Goal: Check status: Check status

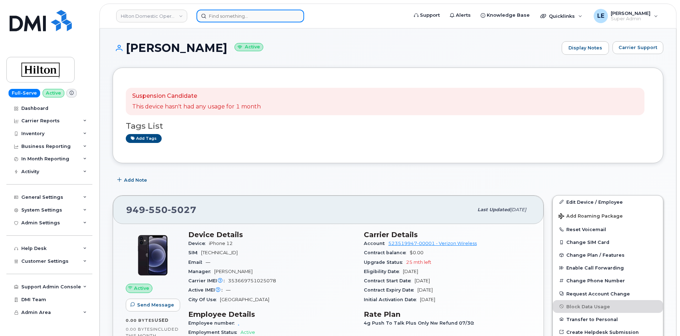
click at [210, 13] on input at bounding box center [251, 16] width 108 height 13
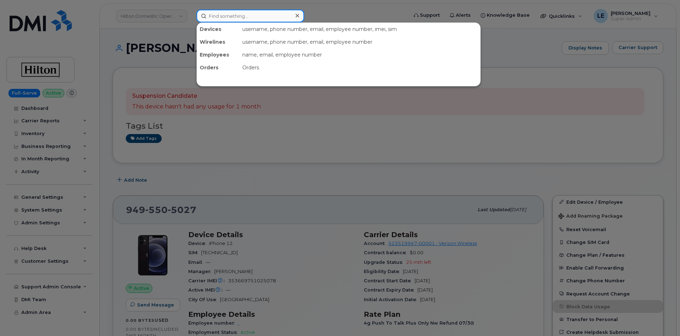
paste input "300420."
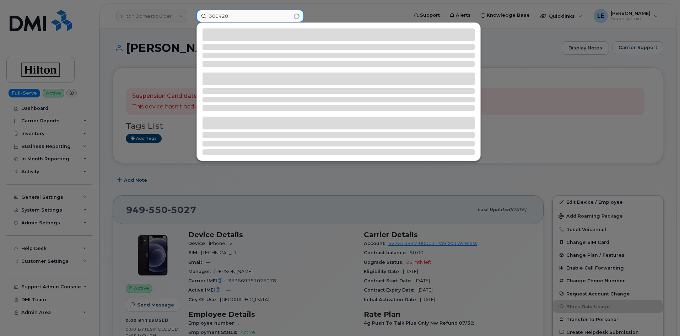
type input "300420"
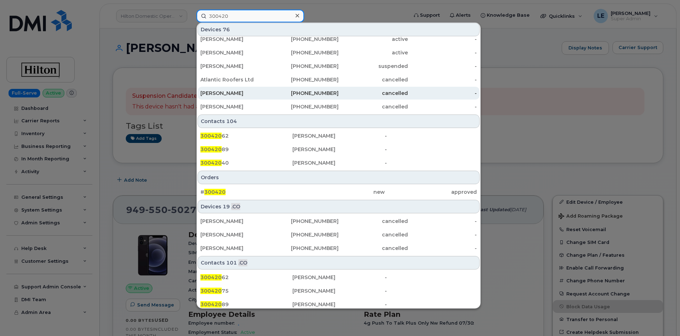
scroll to position [198, 0]
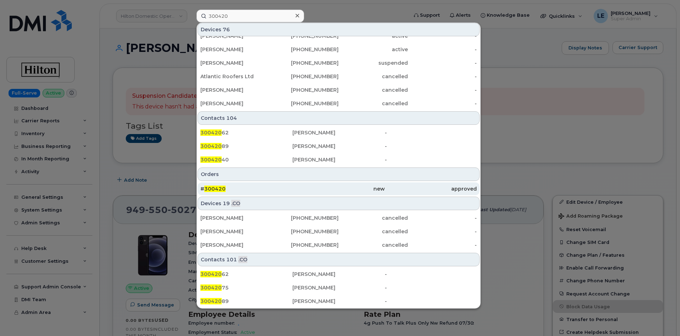
click at [235, 187] on div "# 300420" at bounding box center [246, 188] width 92 height 7
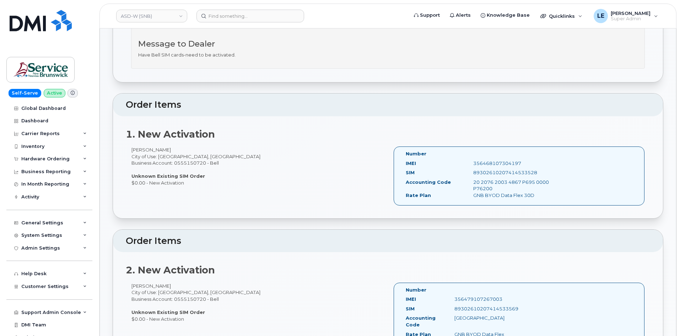
scroll to position [213, 0]
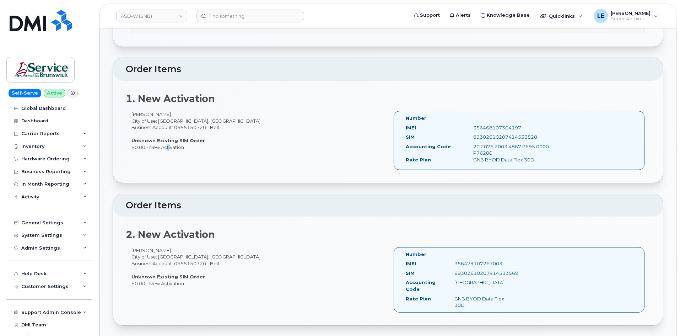
click at [166, 181] on div "1. New Activation [PERSON_NAME] City of Use: [GEOGRAPHIC_DATA], [GEOGRAPHIC_DAT…" at bounding box center [388, 132] width 550 height 102
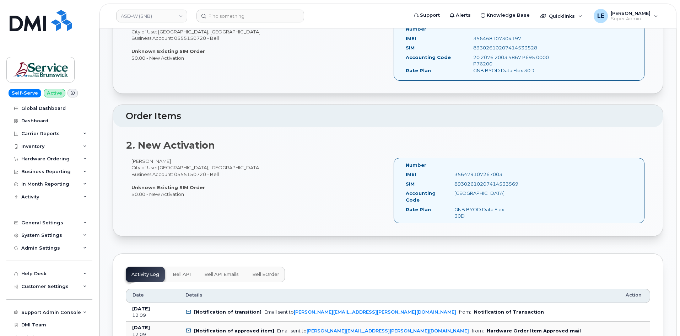
scroll to position [320, 0]
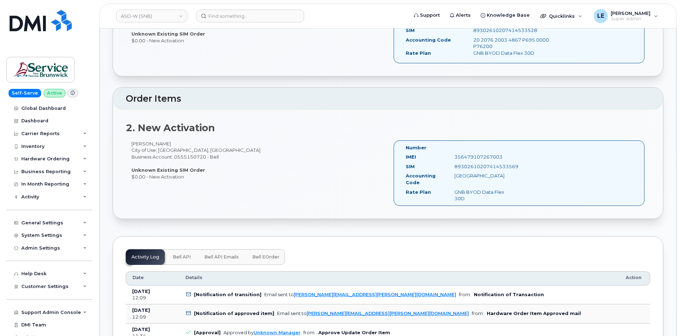
drag, startPoint x: 127, startPoint y: 131, endPoint x: 222, endPoint y: 159, distance: 99.4
click at [222, 159] on div "2. New Activation [PERSON_NAME] City of Use: [GEOGRAPHIC_DATA], [GEOGRAPHIC_DAT…" at bounding box center [388, 164] width 550 height 109
click at [222, 159] on div "[PERSON_NAME] City of Use: [GEOGRAPHIC_DATA], [GEOGRAPHIC_DATA] Business Accoun…" at bounding box center [257, 159] width 262 height 39
drag, startPoint x: 182, startPoint y: 176, endPoint x: 131, endPoint y: 170, distance: 51.2
click at [131, 170] on div "[PERSON_NAME] City of Use: [GEOGRAPHIC_DATA], [GEOGRAPHIC_DATA] Business Accoun…" at bounding box center [388, 176] width 525 height 72
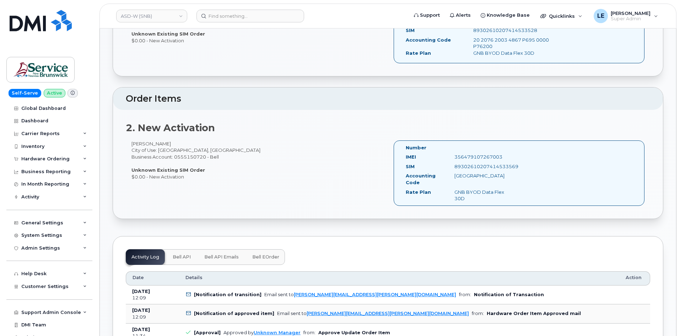
click at [131, 170] on div "[PERSON_NAME] City of Use: [GEOGRAPHIC_DATA], [GEOGRAPHIC_DATA] Business Accoun…" at bounding box center [257, 159] width 262 height 39
drag, startPoint x: 131, startPoint y: 169, endPoint x: 194, endPoint y: 176, distance: 63.7
click at [194, 176] on div "[PERSON_NAME] City of Use: [GEOGRAPHIC_DATA], [GEOGRAPHIC_DATA] Business Accoun…" at bounding box center [257, 159] width 262 height 39
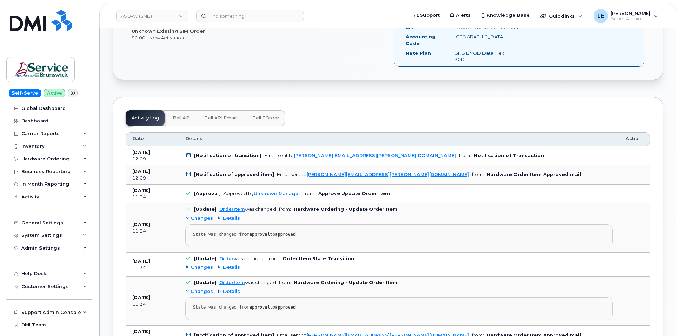
scroll to position [462, 0]
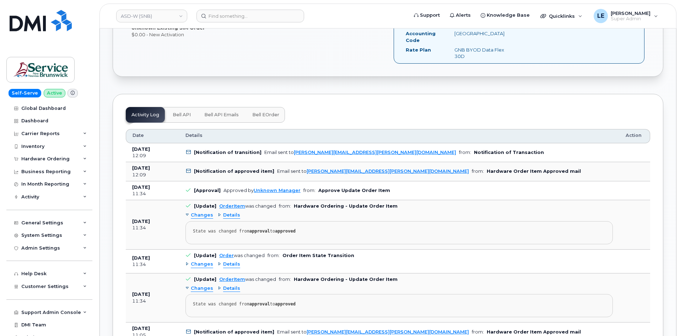
click at [270, 112] on button "Bell eOrder" at bounding box center [266, 115] width 38 height 16
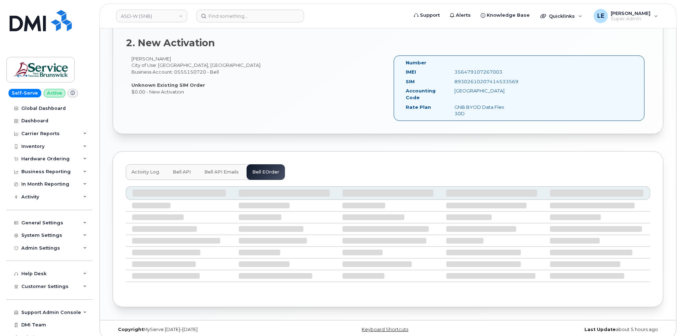
scroll to position [449, 0]
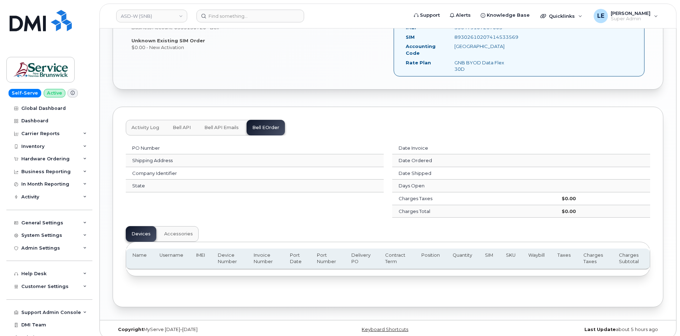
click at [181, 125] on button "Bell API" at bounding box center [182, 128] width 30 height 16
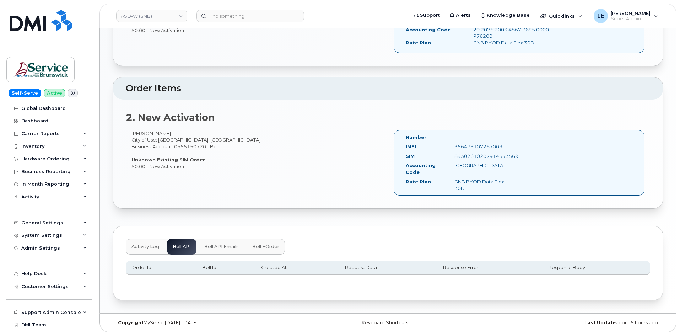
scroll to position [323, 0]
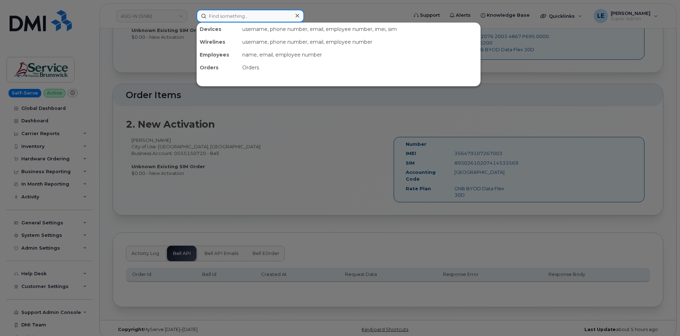
click at [241, 21] on input at bounding box center [251, 16] width 108 height 13
paste input "[PERSON_NAME][EMAIL_ADDRESS][PERSON_NAME][PERSON_NAME][DOMAIN_NAME]"
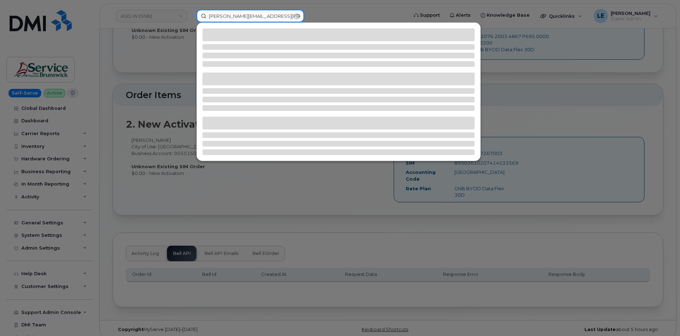
type input "[PERSON_NAME][EMAIL_ADDRESS][PERSON_NAME][PERSON_NAME][DOMAIN_NAME]"
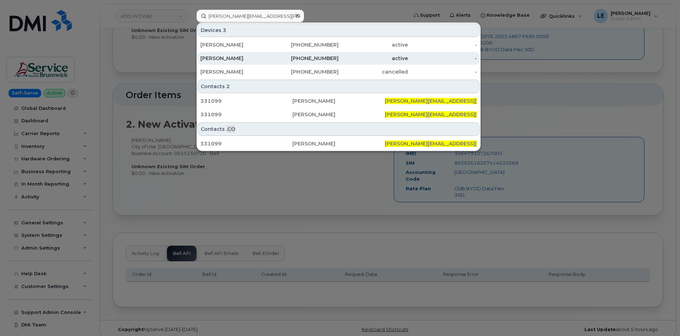
click at [254, 62] on div "[PERSON_NAME]" at bounding box center [234, 58] width 69 height 13
